Goal: Understand process/instructions

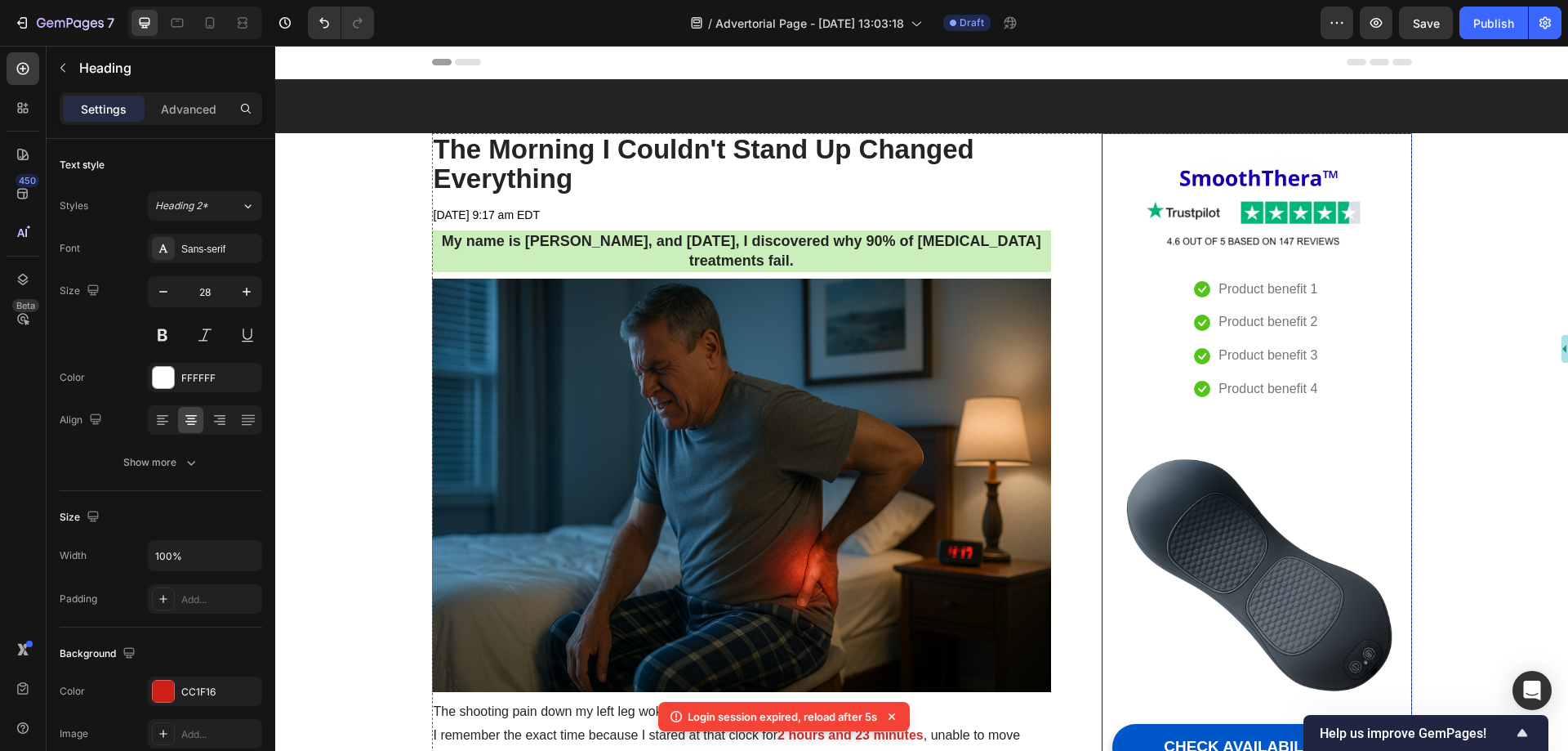
scroll to position [1537, 0]
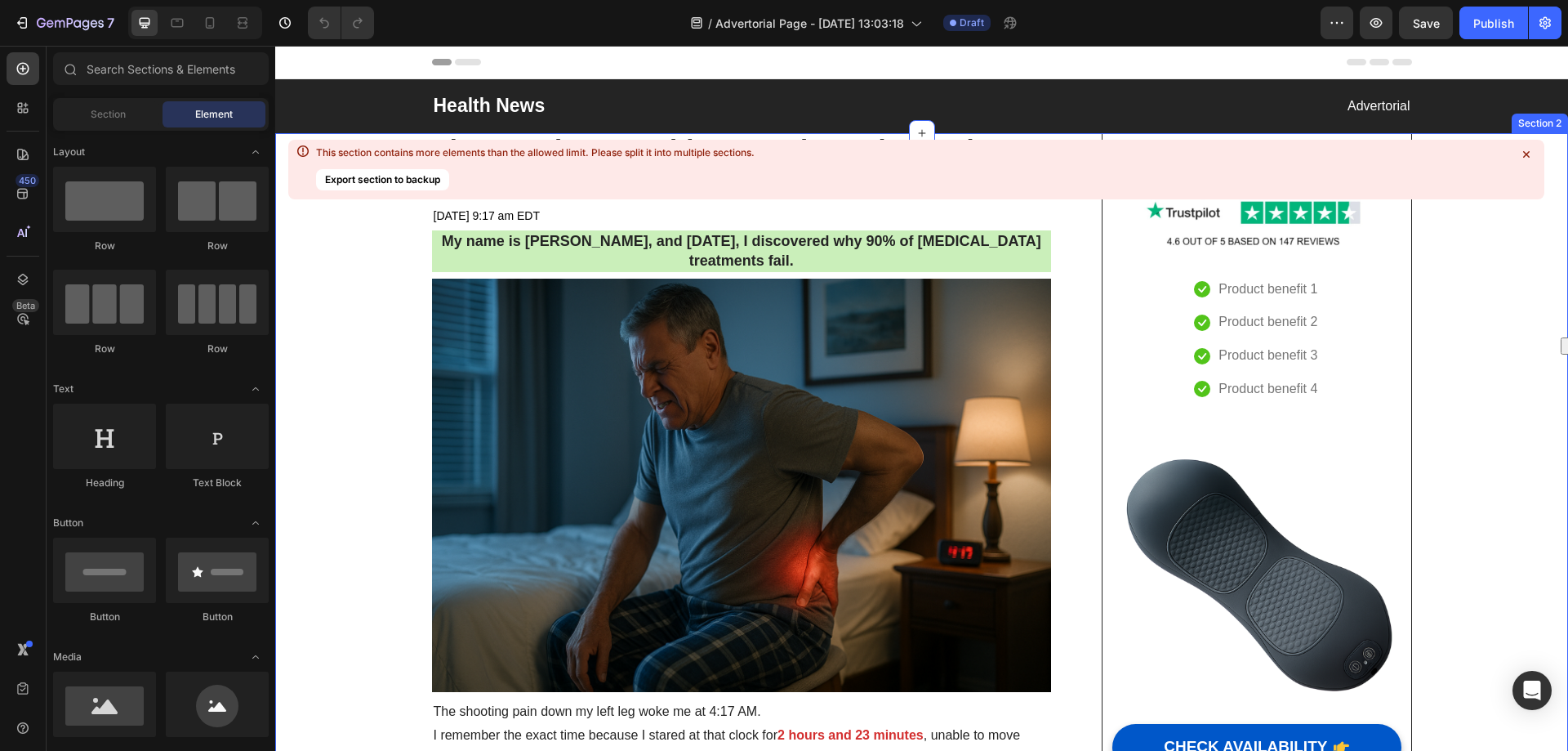
click at [1525, 154] on icon at bounding box center [1526, 154] width 7 height 7
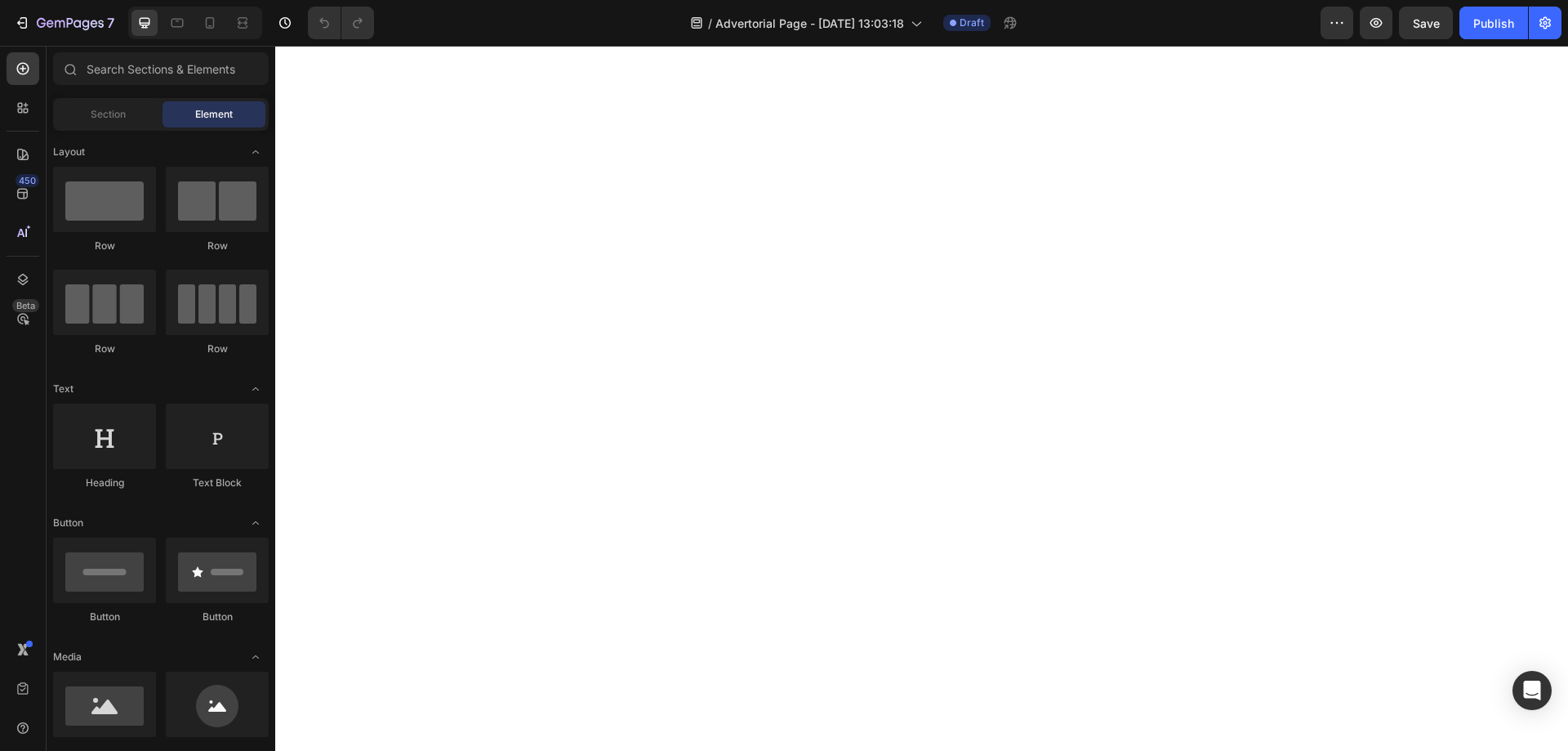
scroll to position [10293, 0]
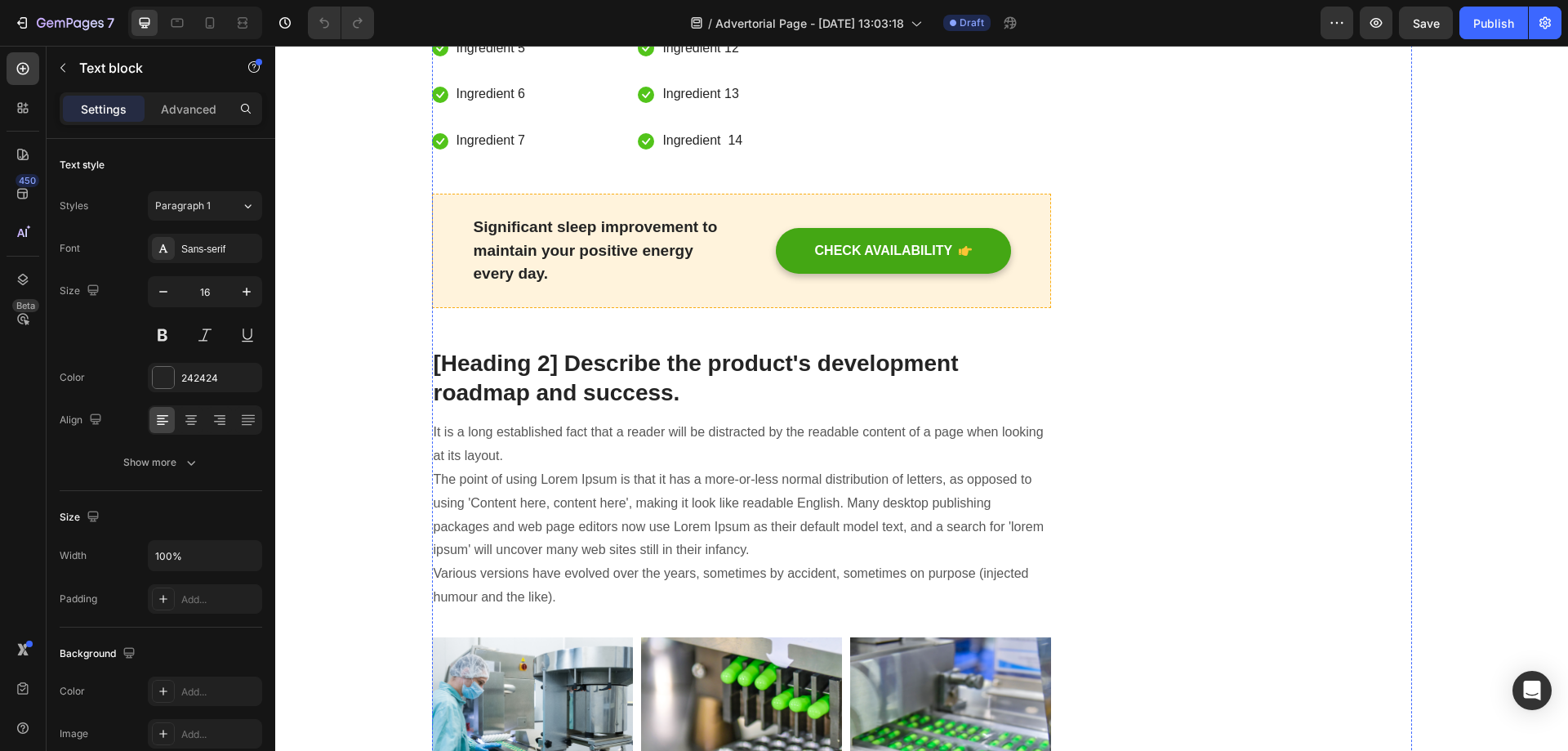
scroll to position [8332, 0]
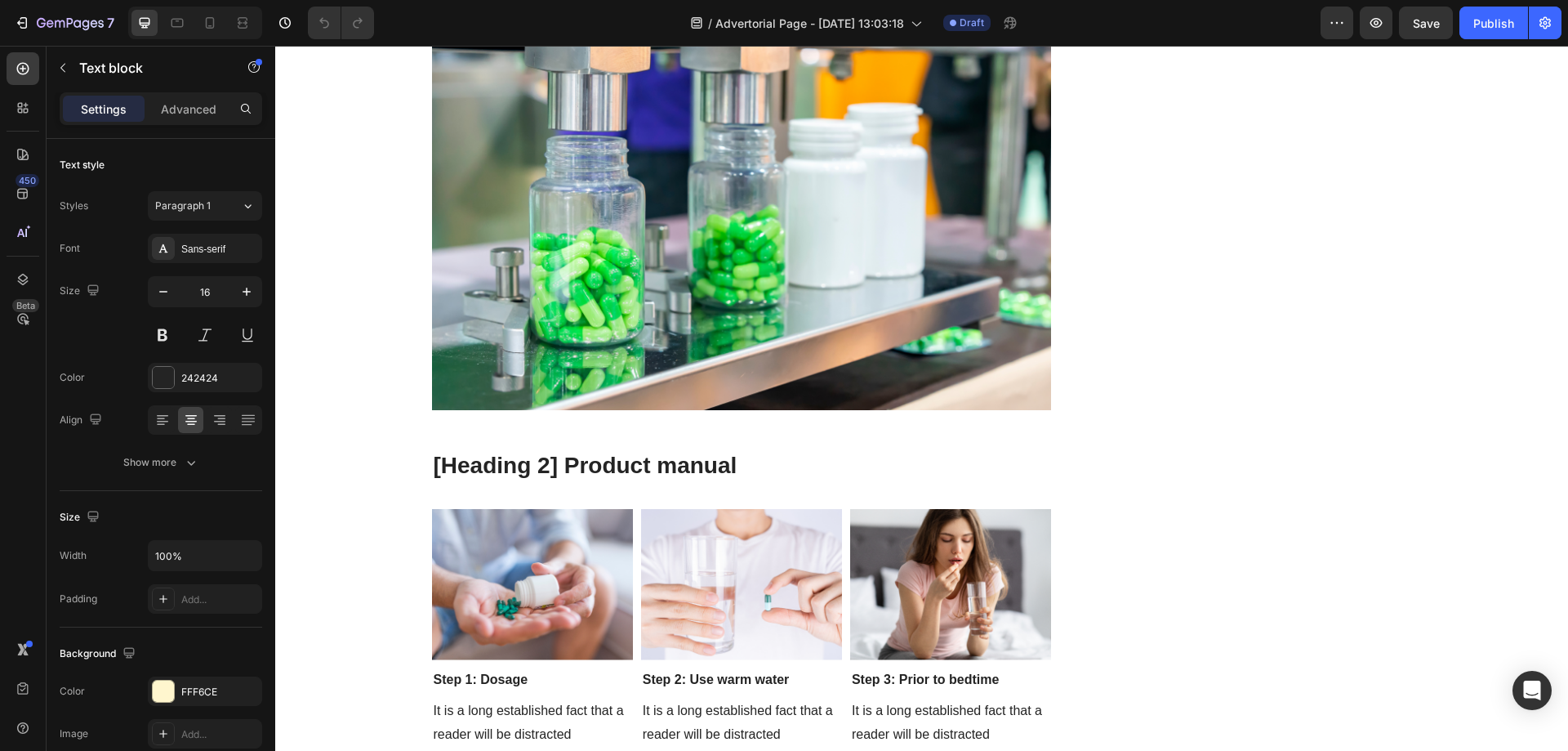
scroll to position [9394, 0]
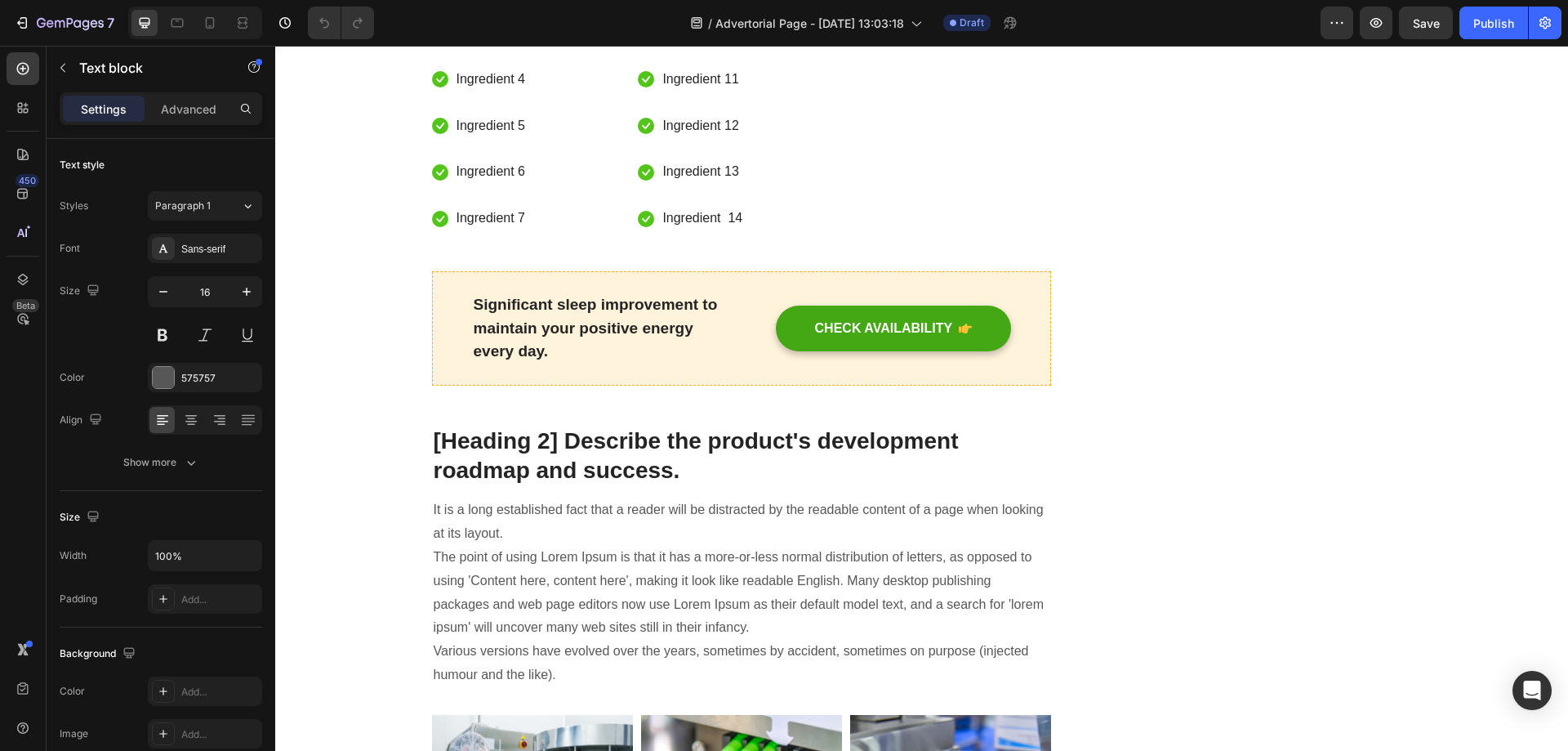
scroll to position [8414, 0]
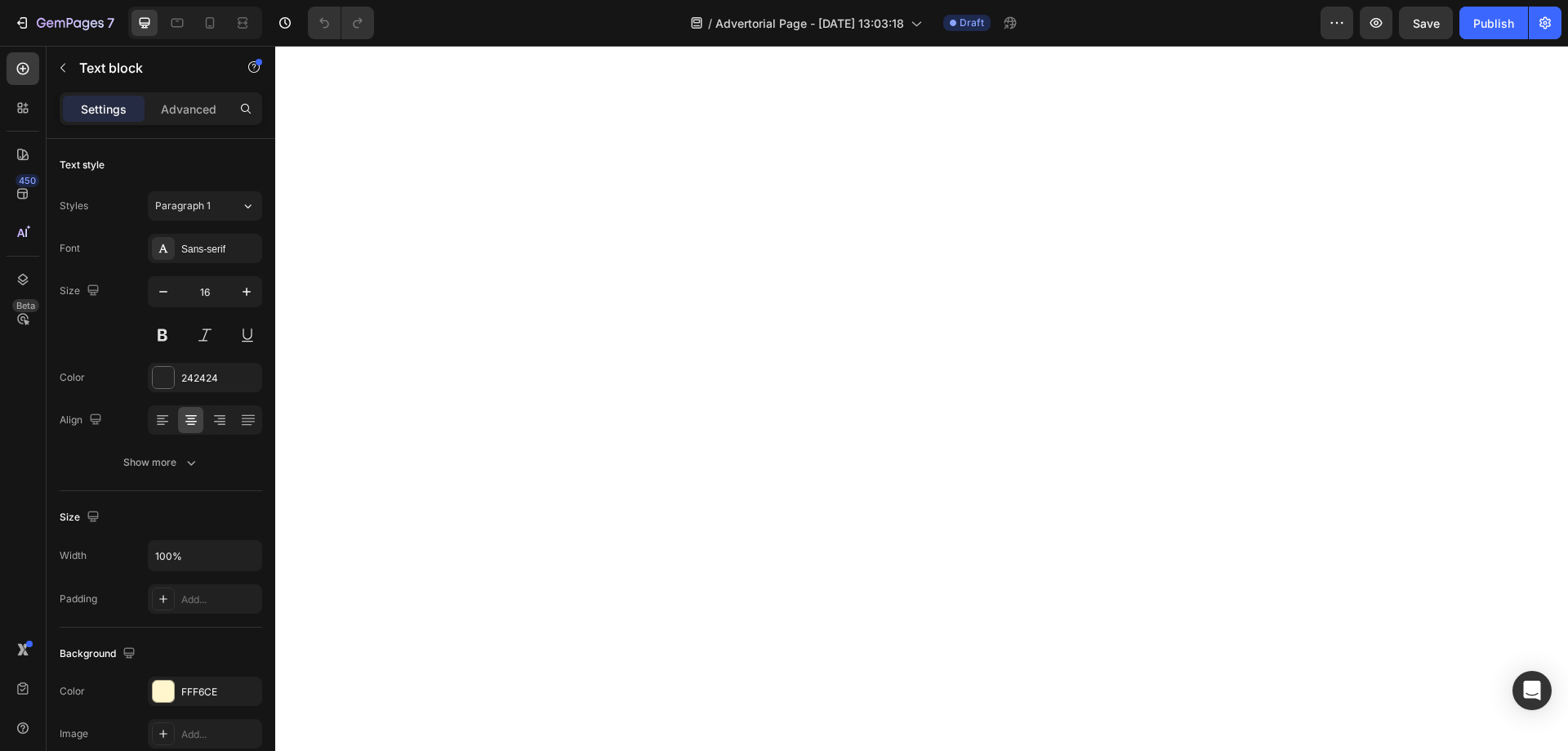
scroll to position [10211, 0]
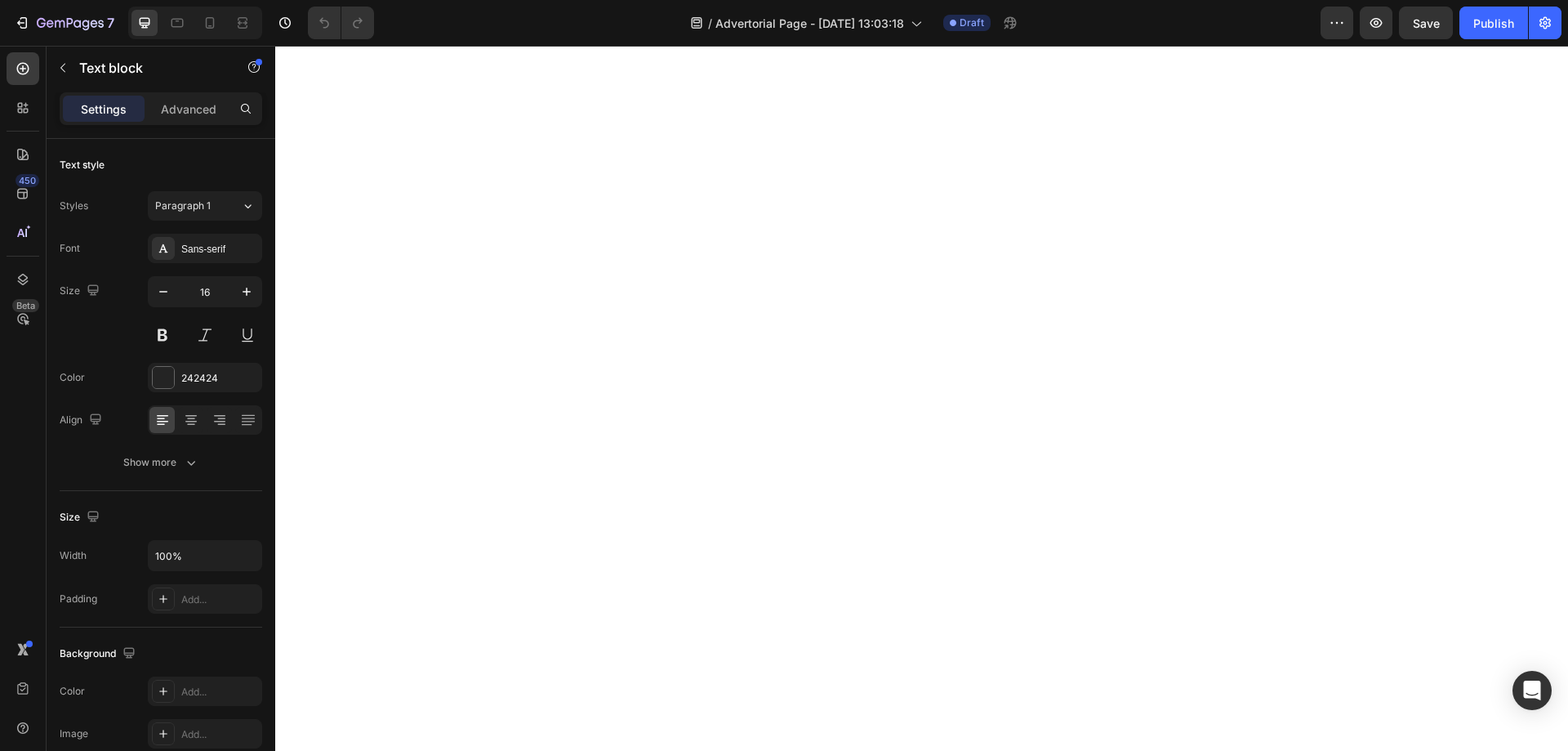
scroll to position [10048, 0]
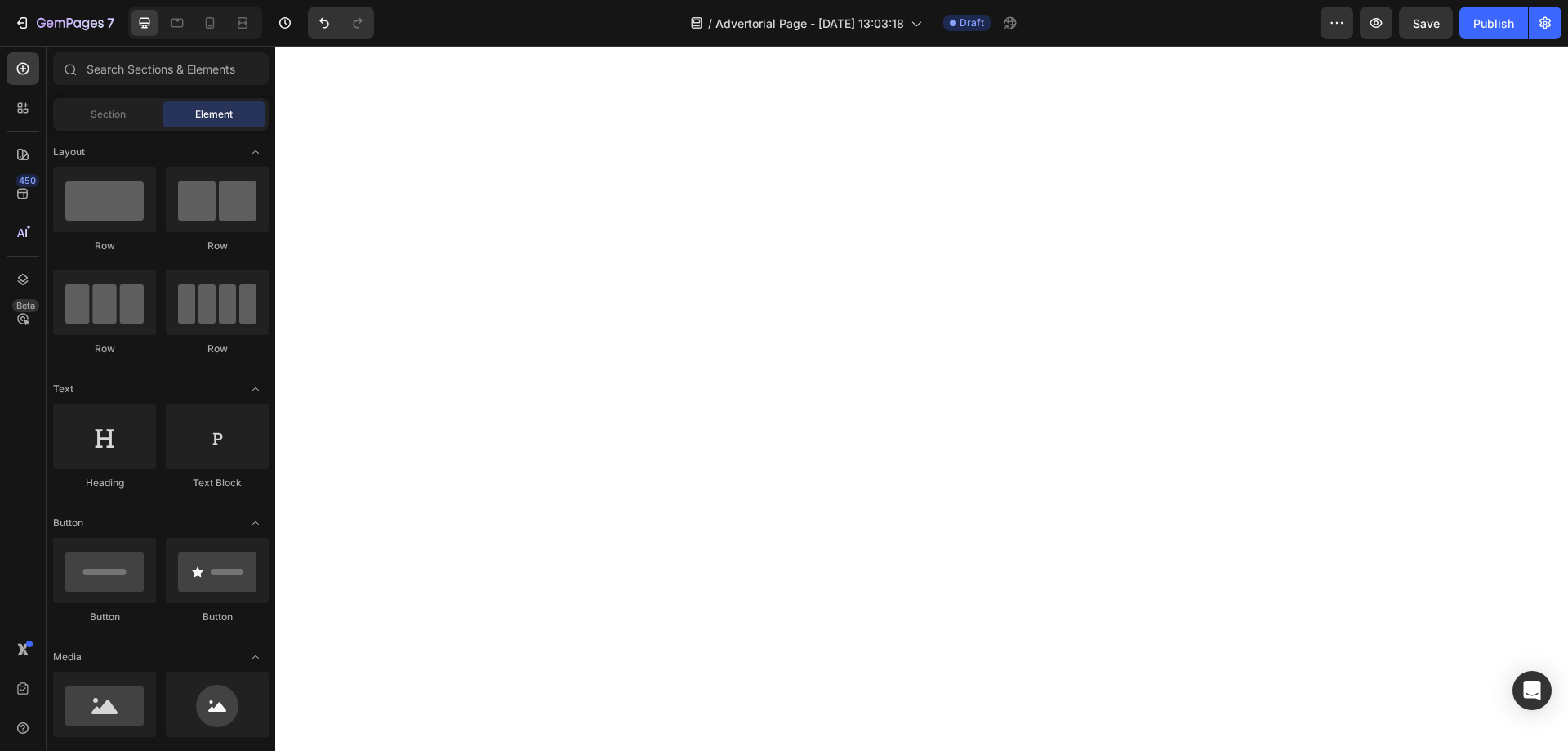
scroll to position [10293, 0]
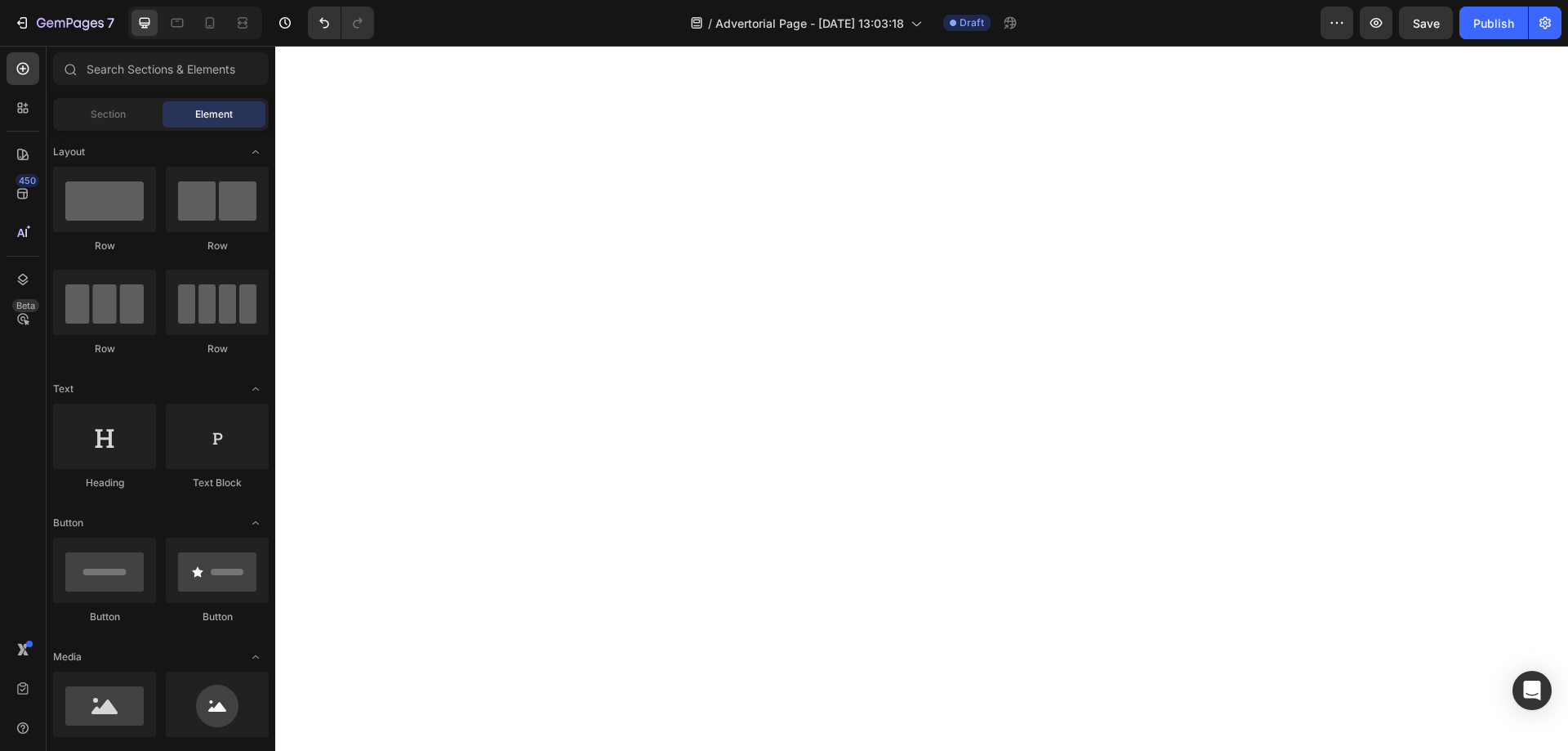
scroll to position [10702, 0]
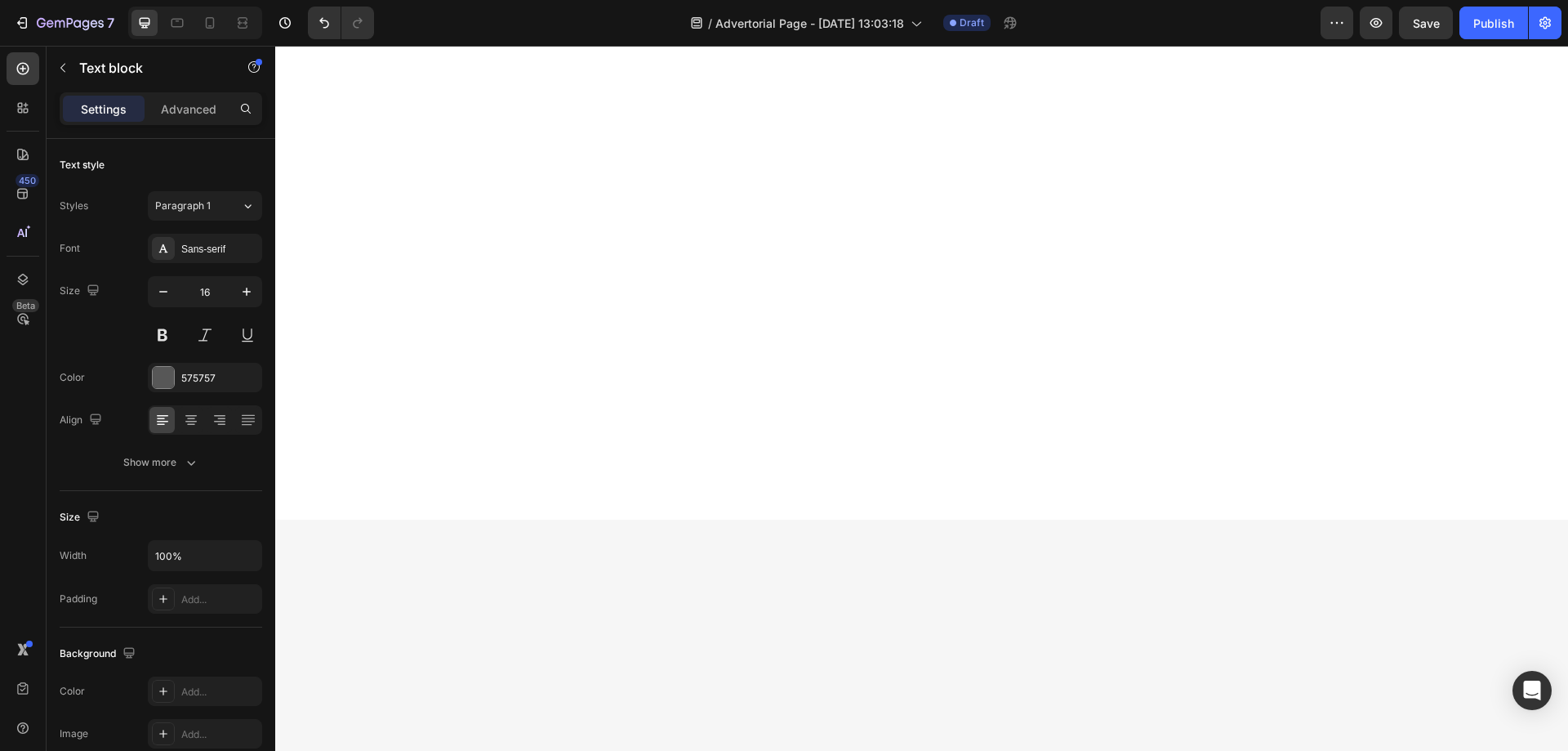
scroll to position [11681, 0]
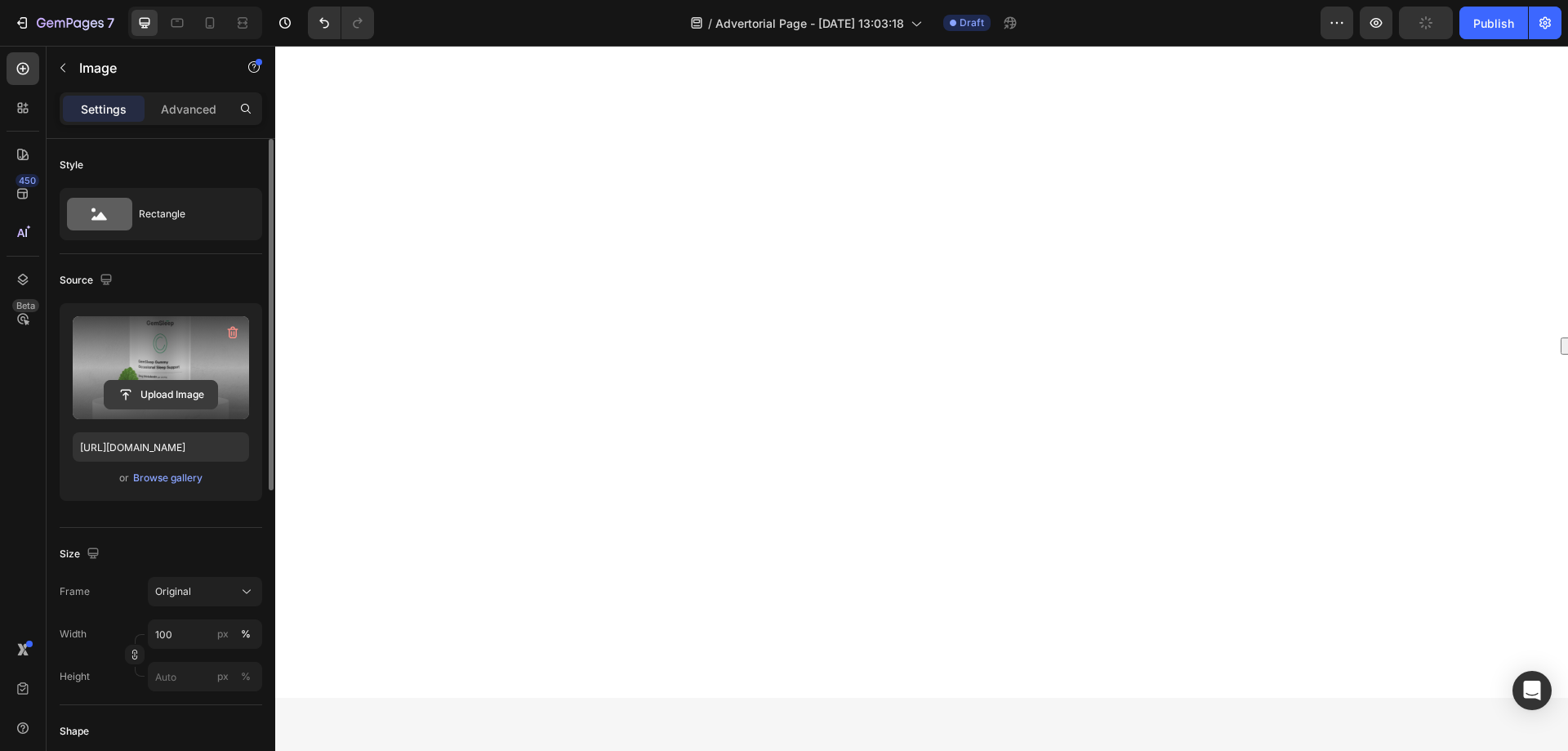
click at [165, 396] on input "file" at bounding box center [160, 394] width 113 height 28
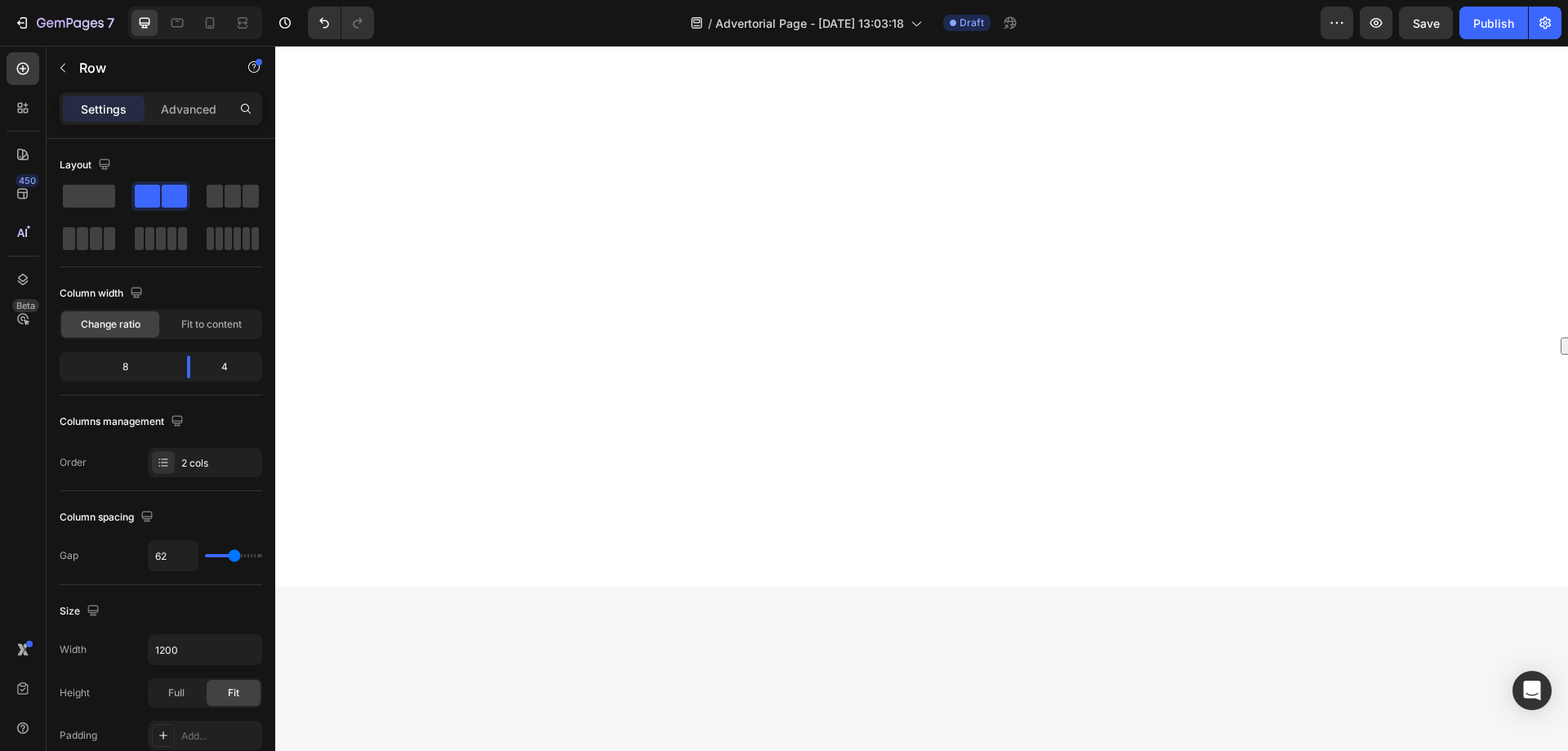
scroll to position [12172, 0]
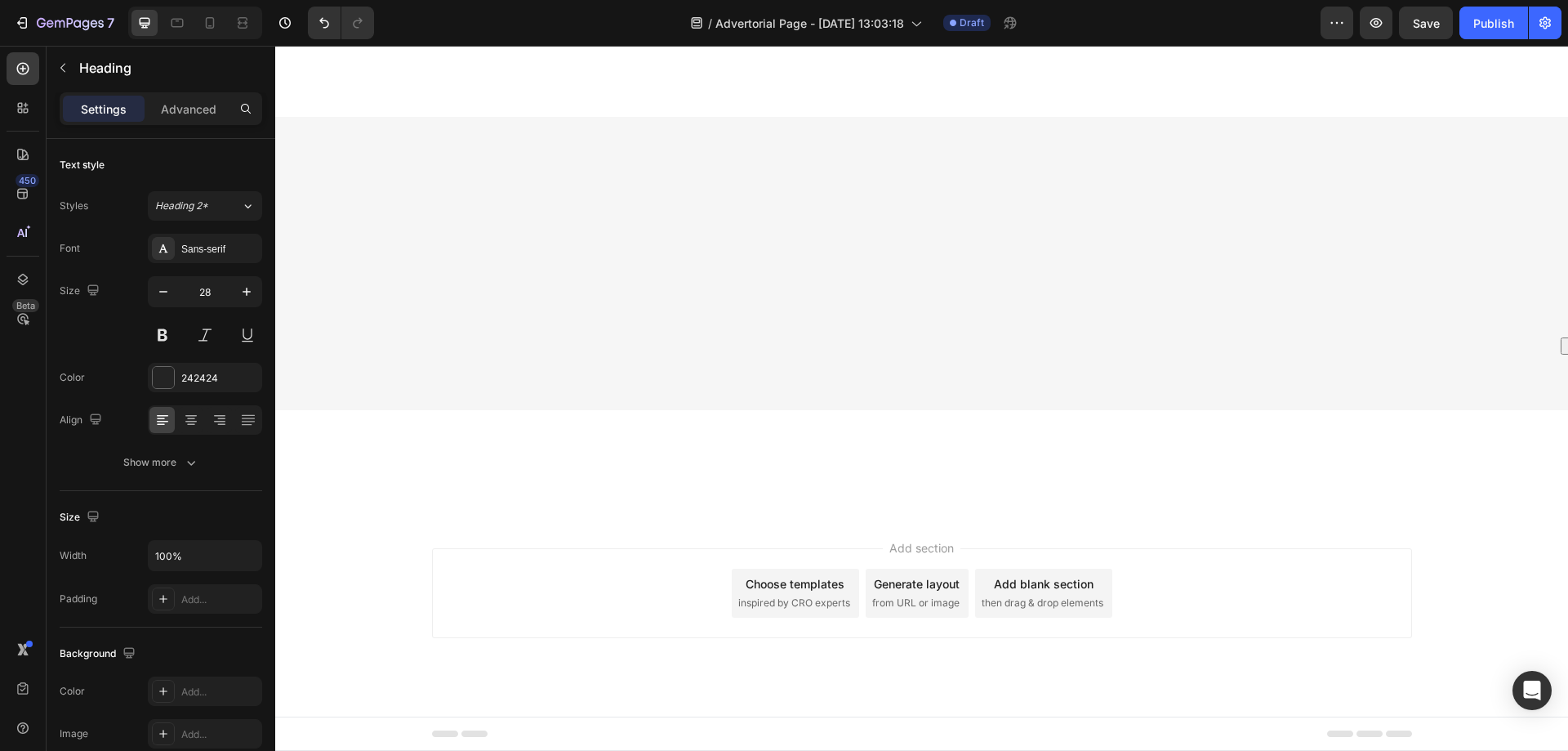
scroll to position [12744, 0]
